Goal: Use online tool/utility: Utilize a website feature to perform a specific function

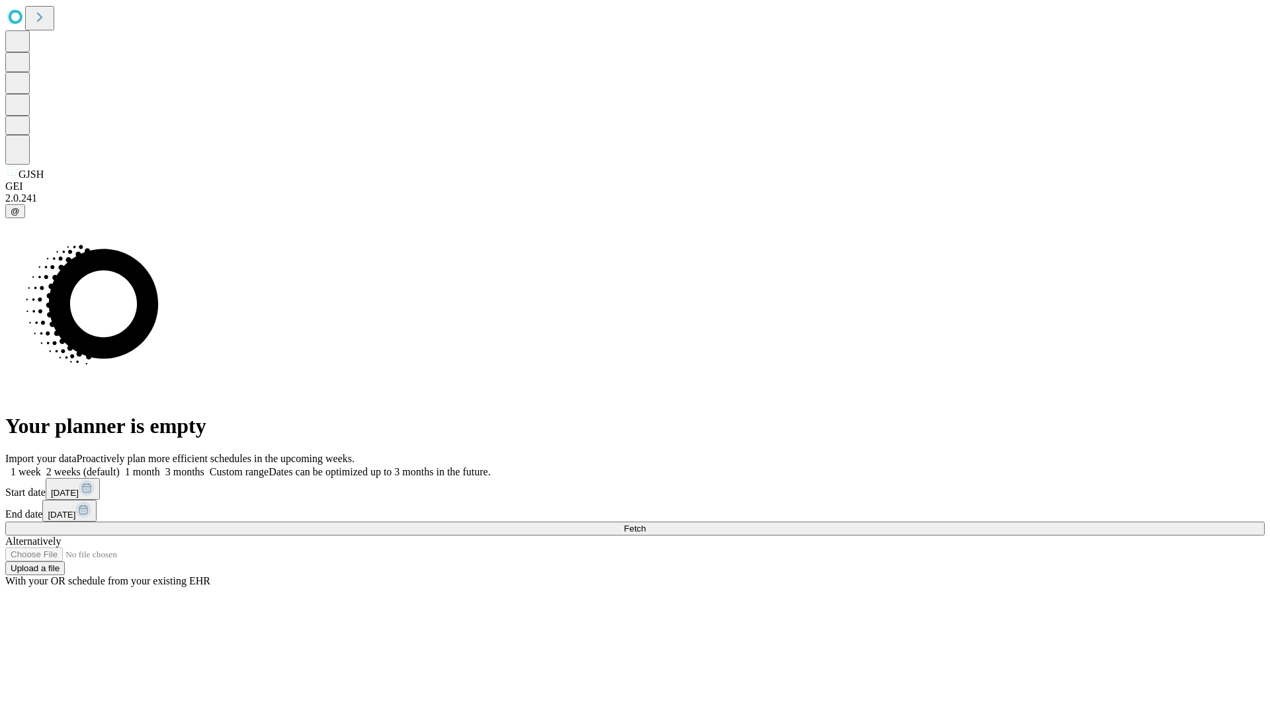
click at [645, 524] on span "Fetch" at bounding box center [635, 529] width 22 height 10
